Goal: Navigation & Orientation: Find specific page/section

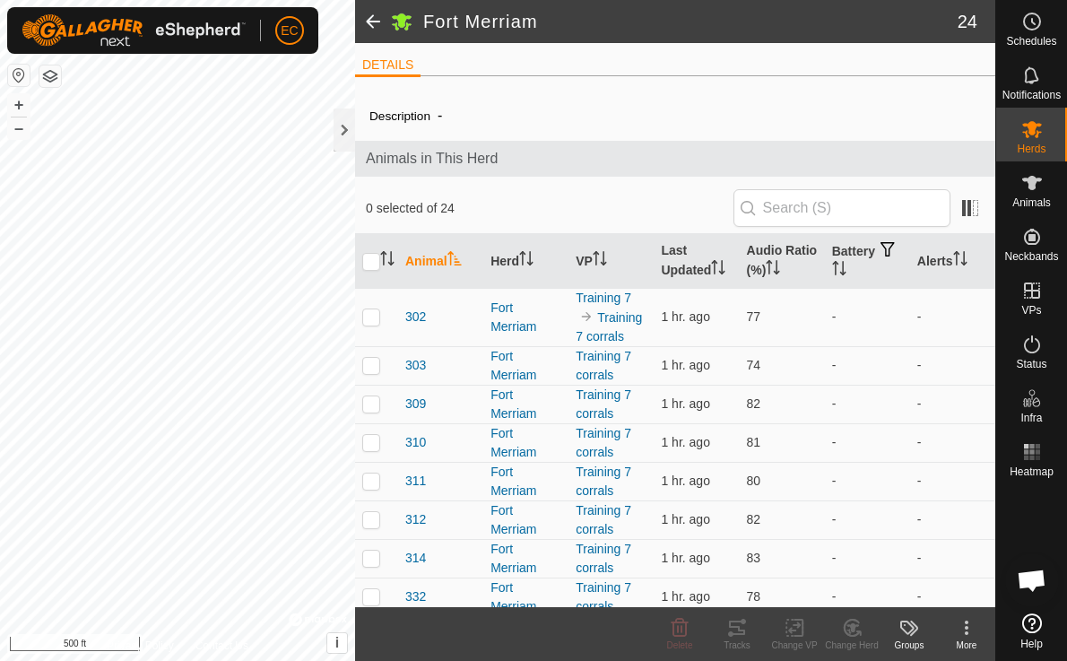
scroll to position [5578, 0]
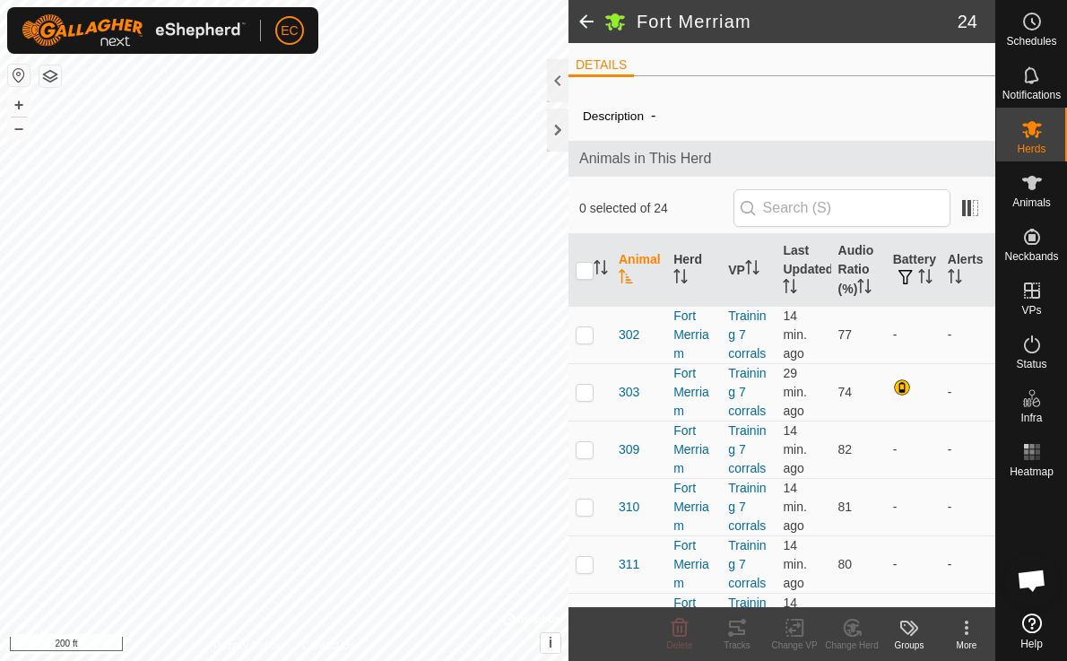
scroll to position [5578, 0]
click at [561, 86] on div at bounding box center [558, 80] width 22 height 43
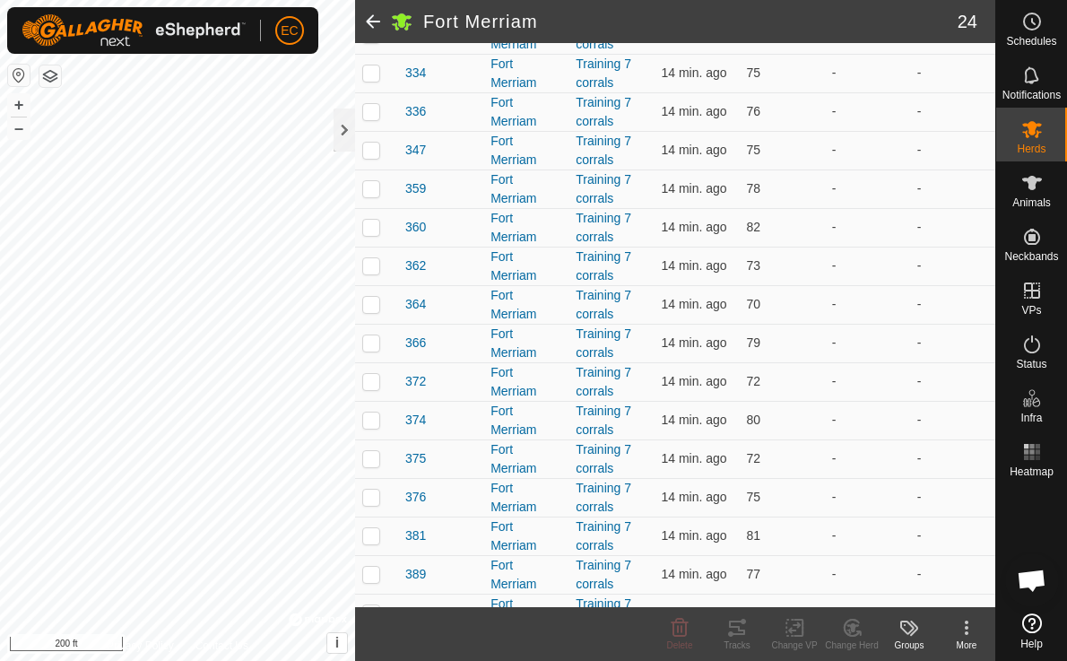
scroll to position [605, 0]
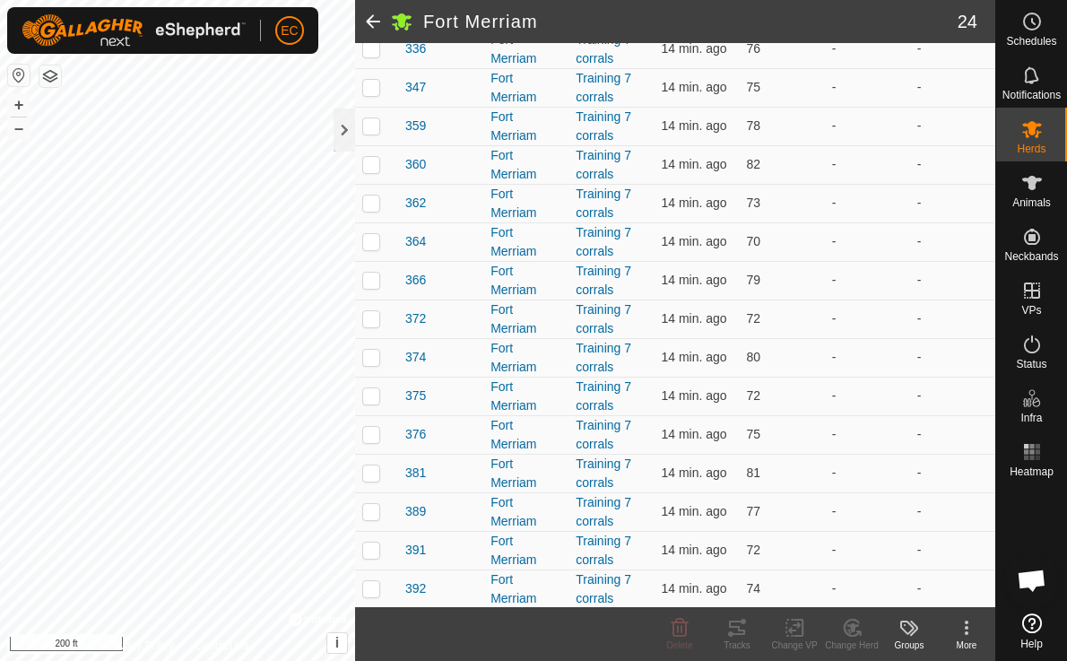
click at [1028, 580] on span "Open chat" at bounding box center [1031, 581] width 30 height 25
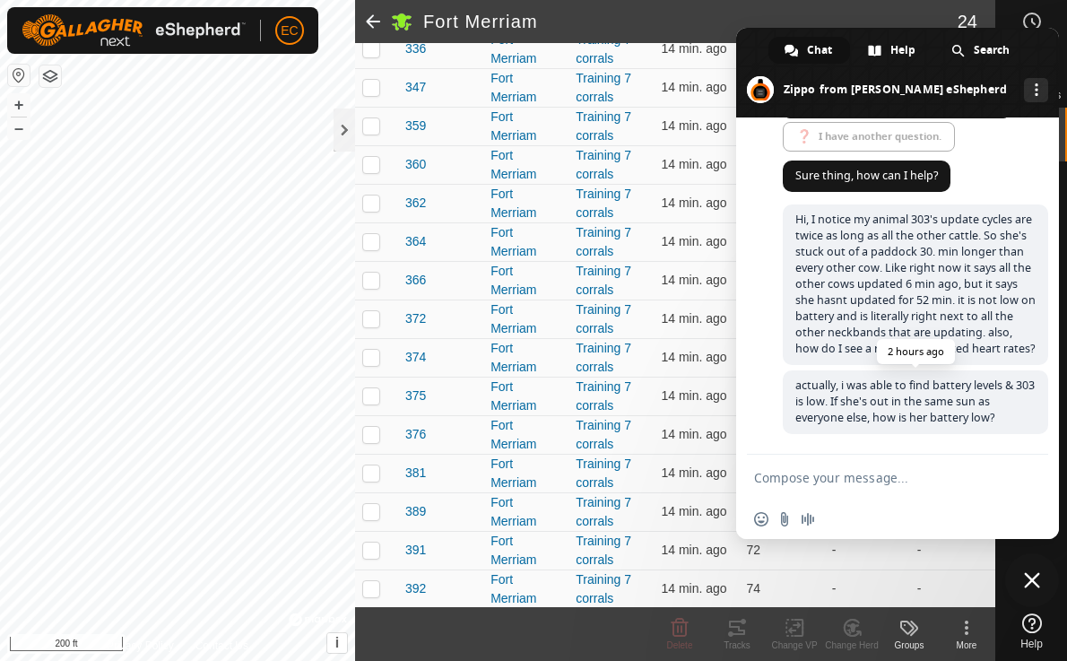
scroll to position [5578, 0]
click at [758, 51] on span at bounding box center [897, 73] width 323 height 90
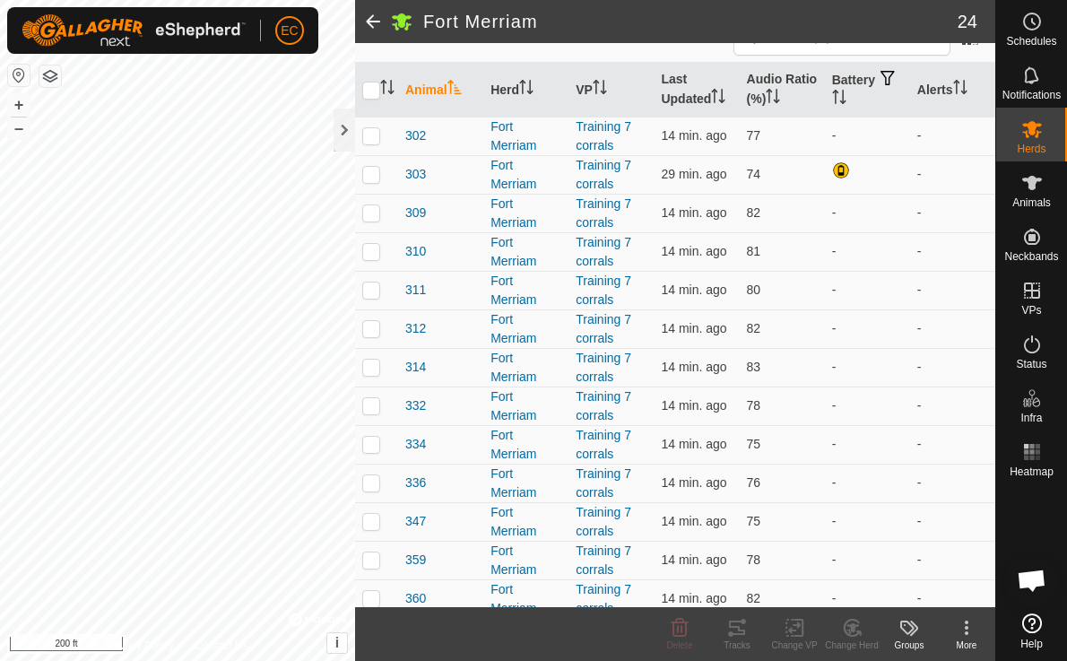
scroll to position [170, 0]
click at [339, 133] on div at bounding box center [344, 129] width 22 height 43
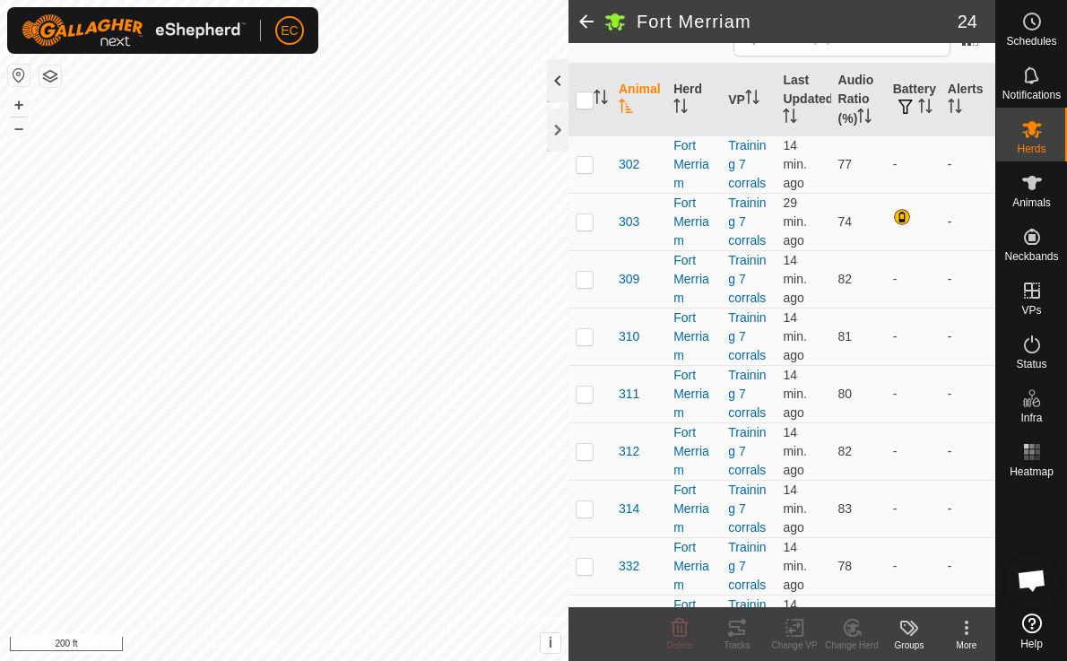
click at [551, 78] on div at bounding box center [558, 80] width 22 height 43
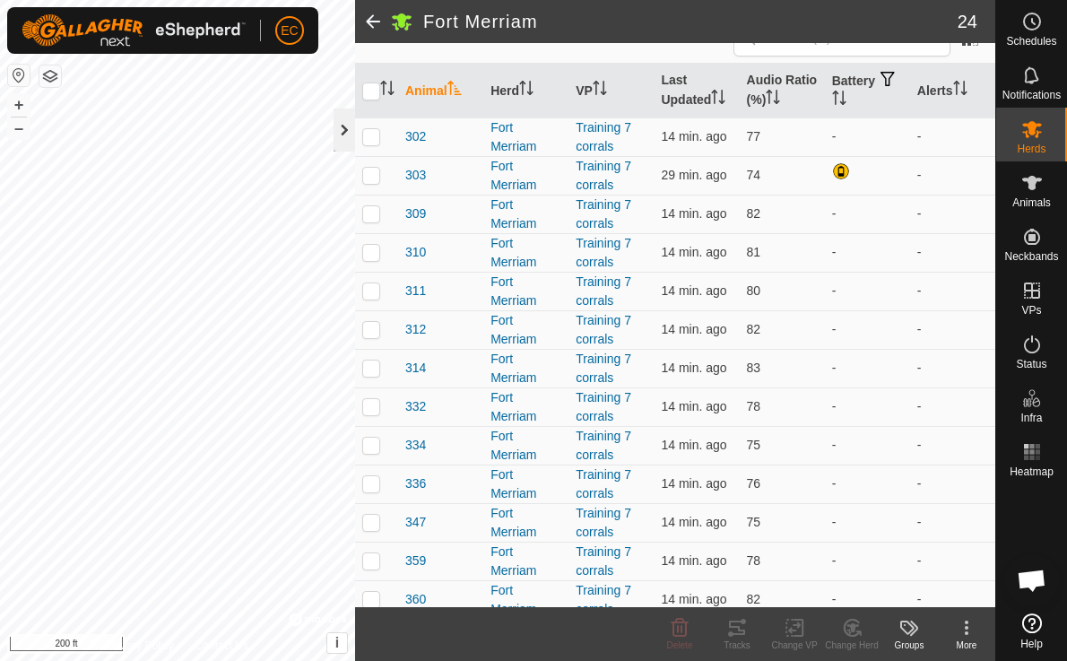
click at [339, 123] on div at bounding box center [344, 129] width 22 height 43
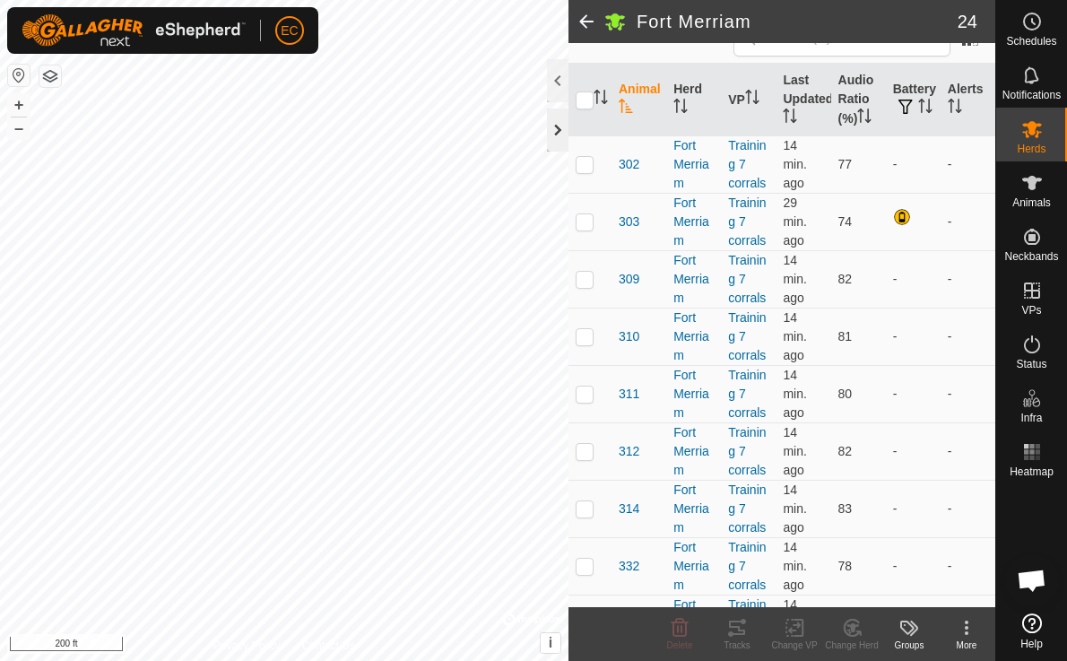
click at [550, 121] on div at bounding box center [558, 129] width 22 height 43
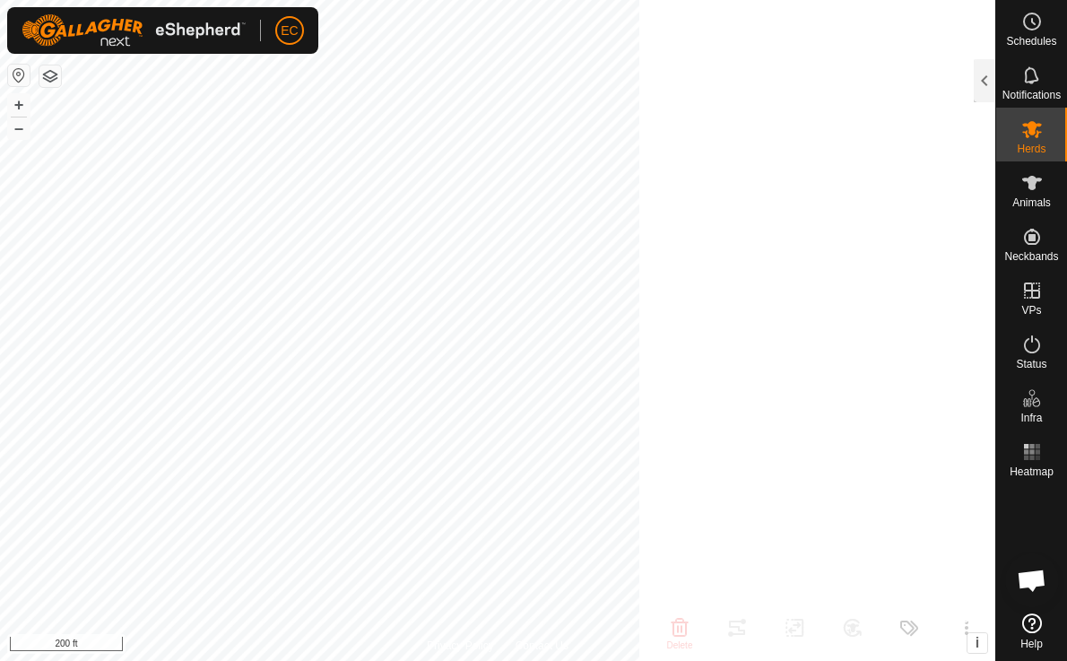
scroll to position [226, 0]
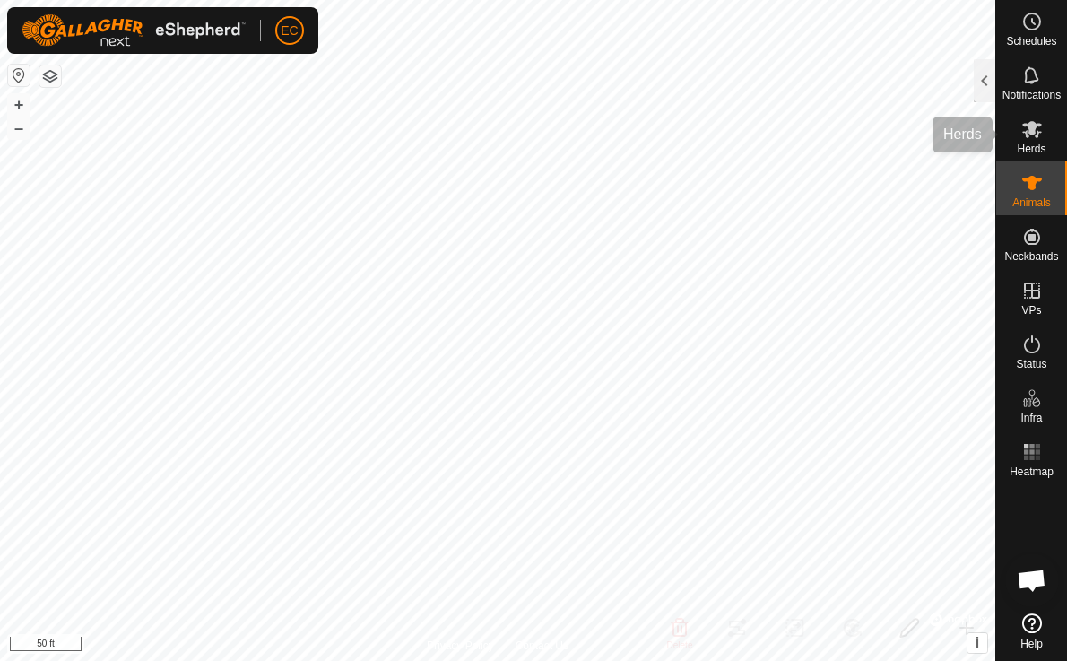
click at [1043, 123] on es-mob-svg-icon at bounding box center [1032, 129] width 32 height 29
